Goal: Find specific page/section: Find specific page/section

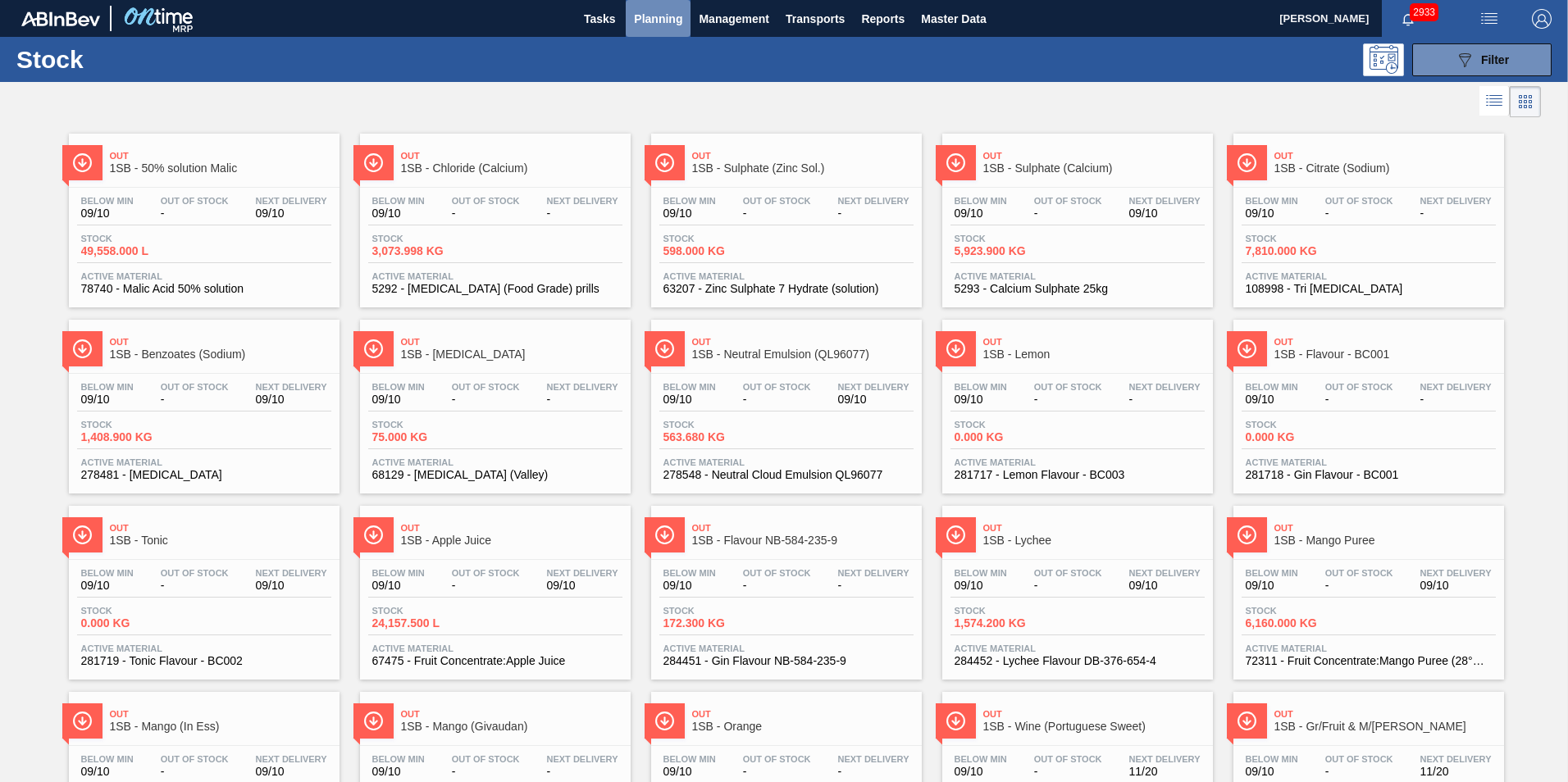
click at [652, 17] on span "Planning" at bounding box center [658, 19] width 48 height 20
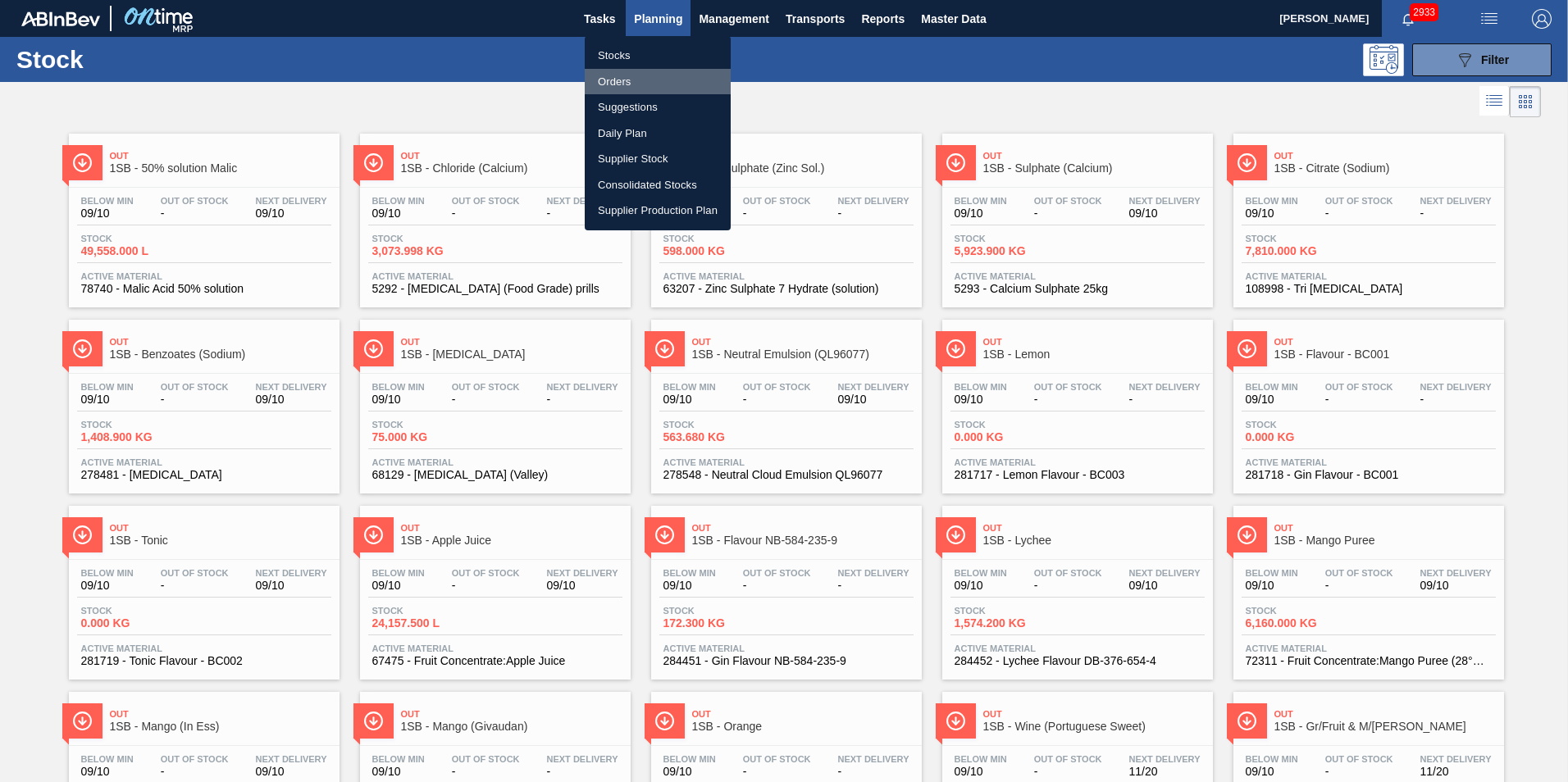
click at [624, 79] on li "Orders" at bounding box center [658, 82] width 146 height 26
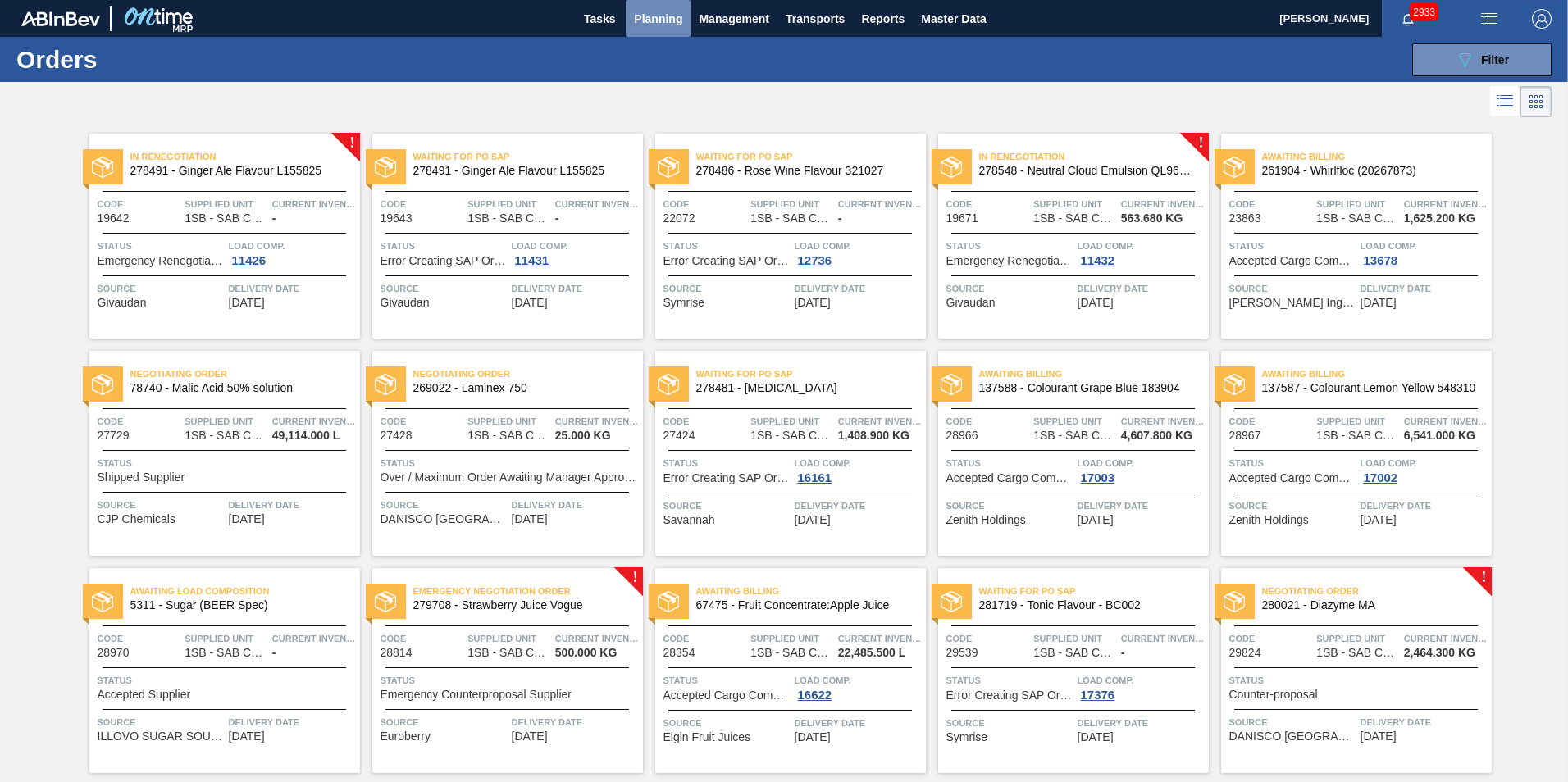
click at [665, 12] on span "Planning" at bounding box center [658, 19] width 48 height 20
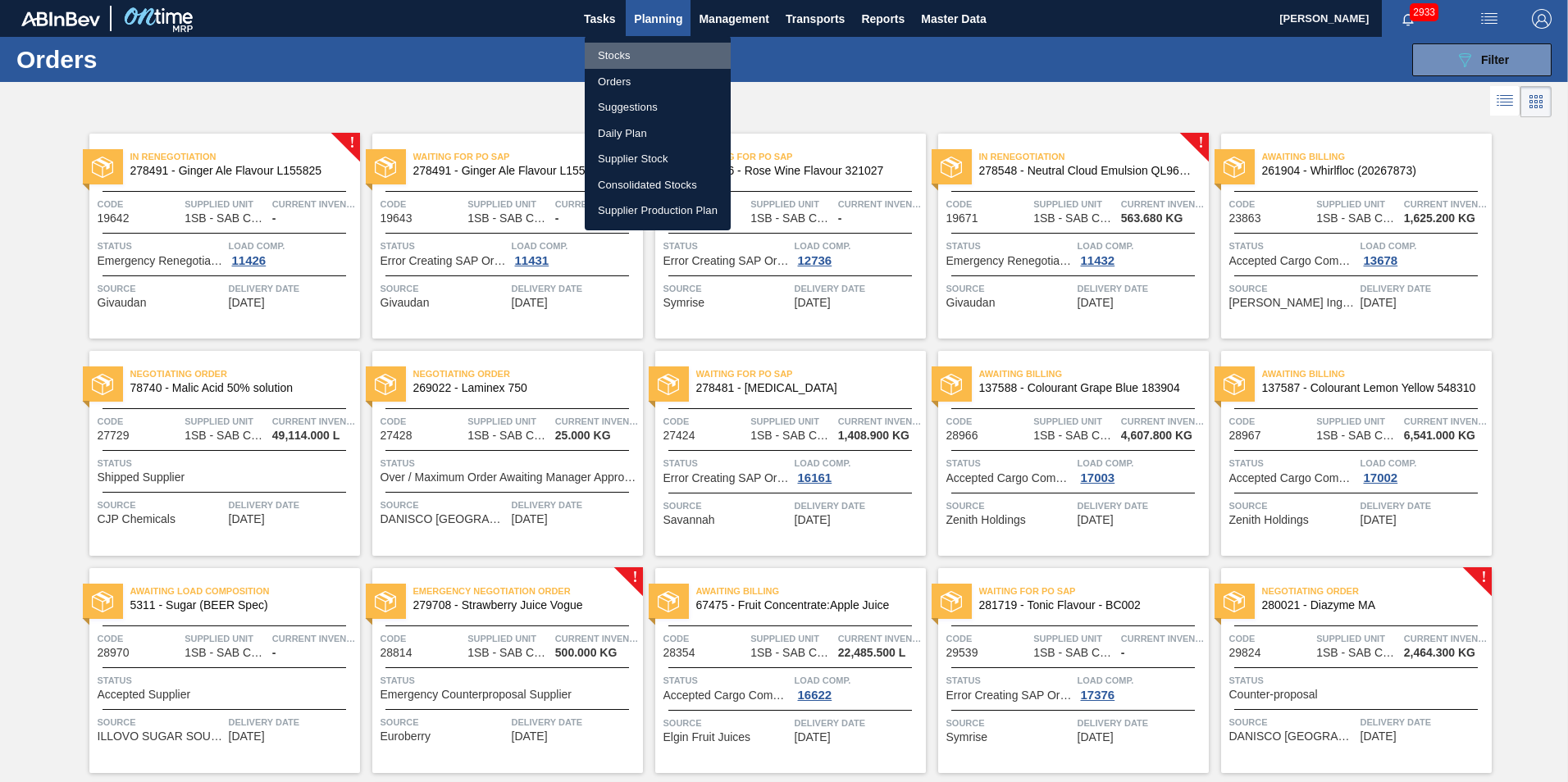
click at [619, 50] on li "Stocks" at bounding box center [658, 56] width 146 height 26
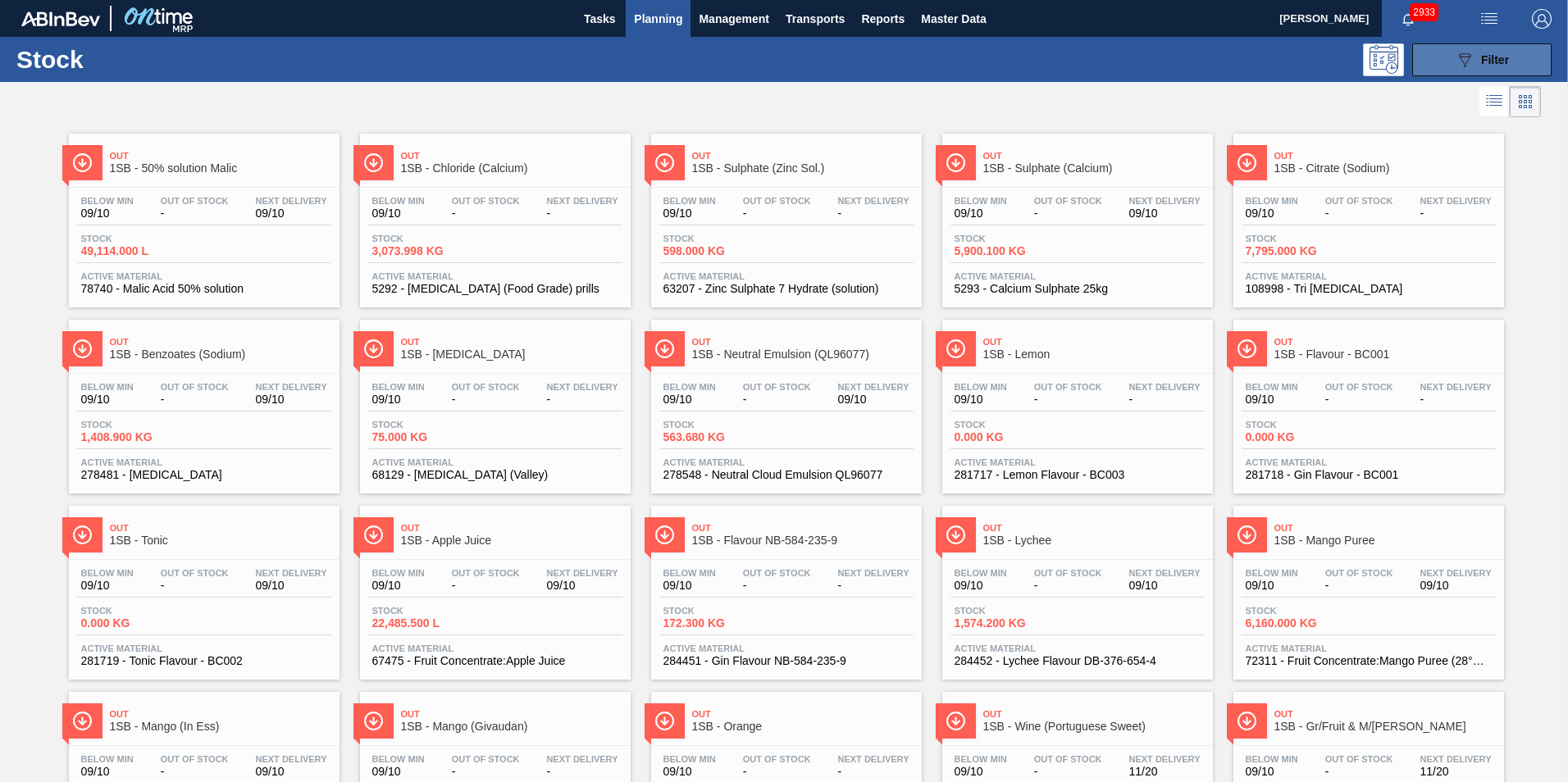
click at [1482, 69] on div "089F7B8B-B2A5-4AFE-B5C0-19BA573D28AC Filter" at bounding box center [1481, 59] width 54 height 20
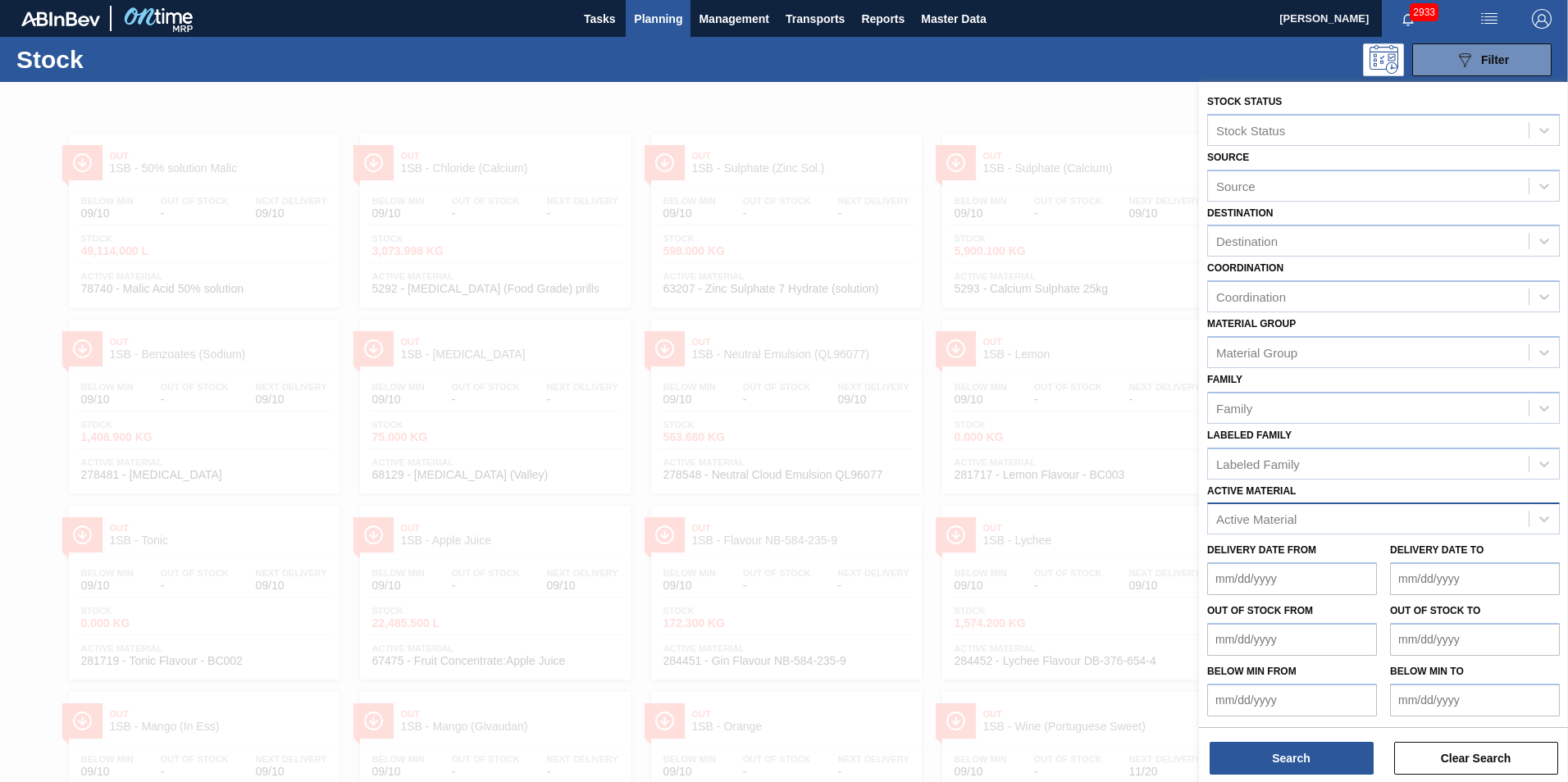
click at [1275, 515] on div "Active Material" at bounding box center [1256, 519] width 80 height 14
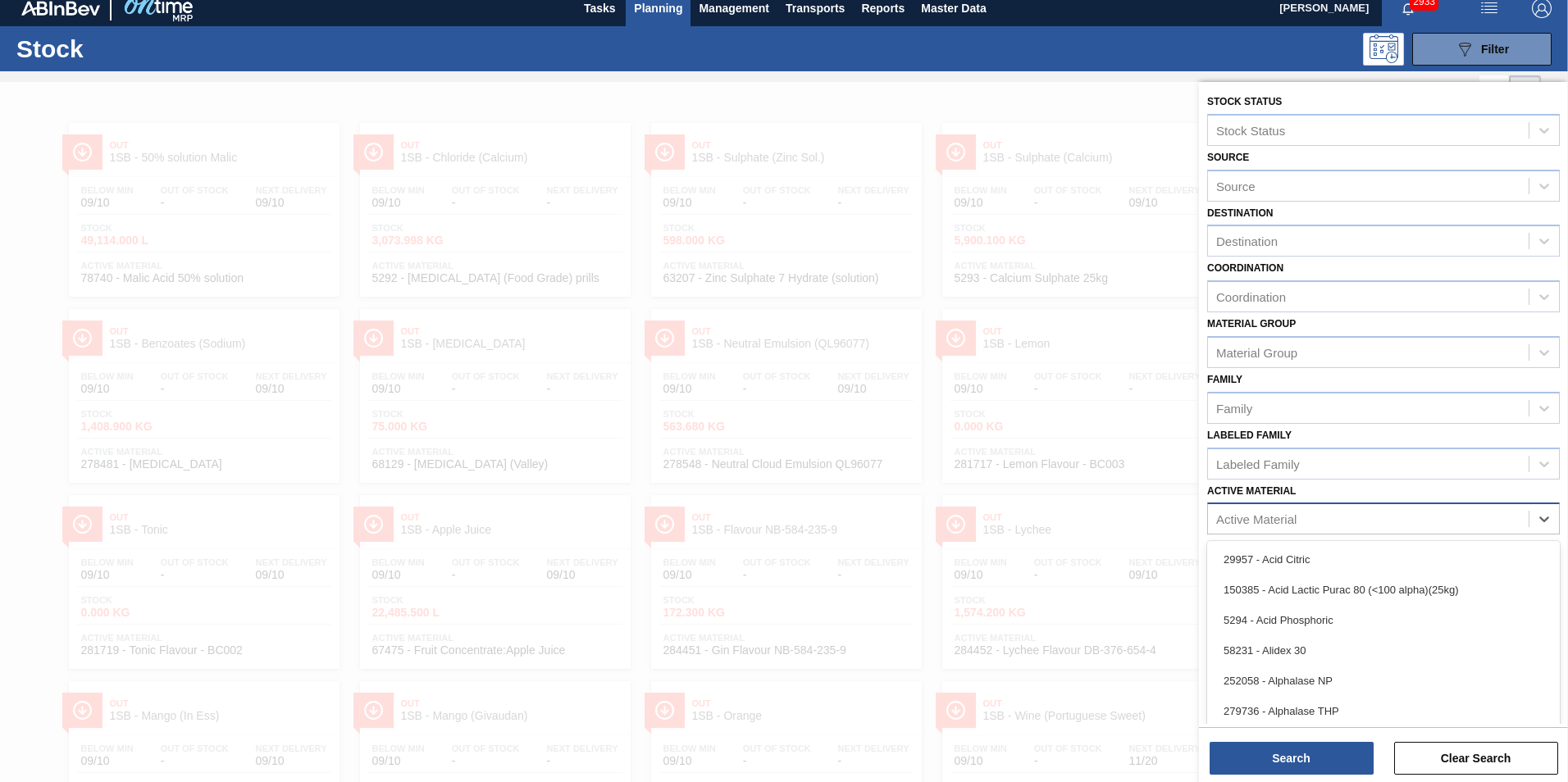
scroll to position [11, 0]
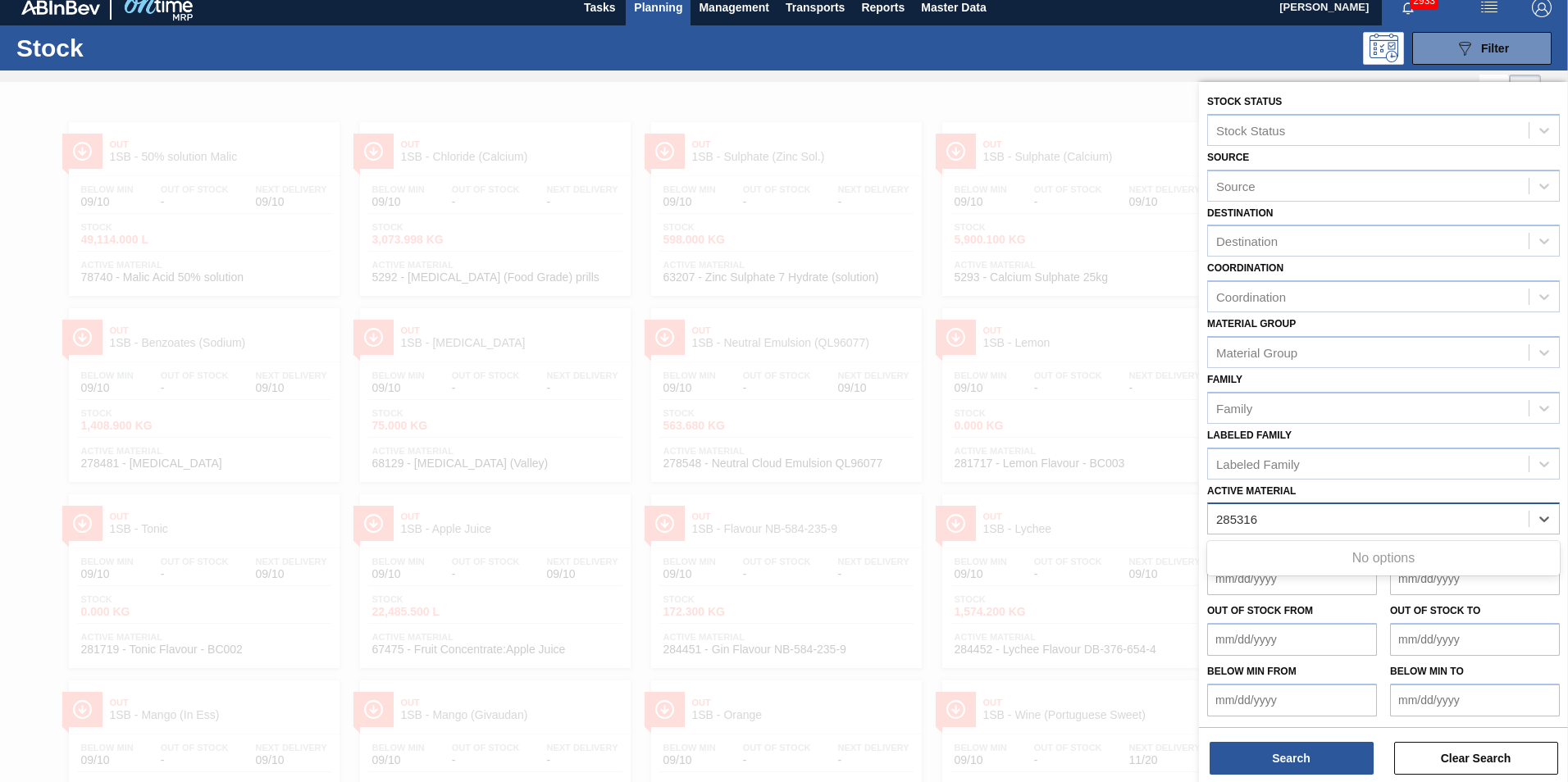
type Material "285316"
click at [1293, 520] on div "Active Material" at bounding box center [1368, 519] width 320 height 24
click at [1448, 45] on button "089F7B8B-B2A5-4AFE-B5C0-19BA573D28AC Filter" at bounding box center [1482, 48] width 139 height 33
